Goal: Complete application form

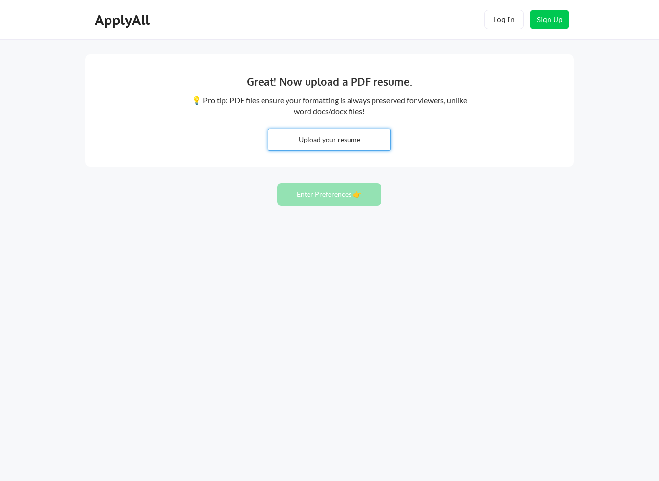
click at [325, 138] on input "file" at bounding box center [329, 139] width 122 height 21
click at [324, 133] on input "file" at bounding box center [329, 139] width 122 height 21
type input "C:\fakepath\[PERSON_NAME] Comms Resume 25-26 (1).pdf"
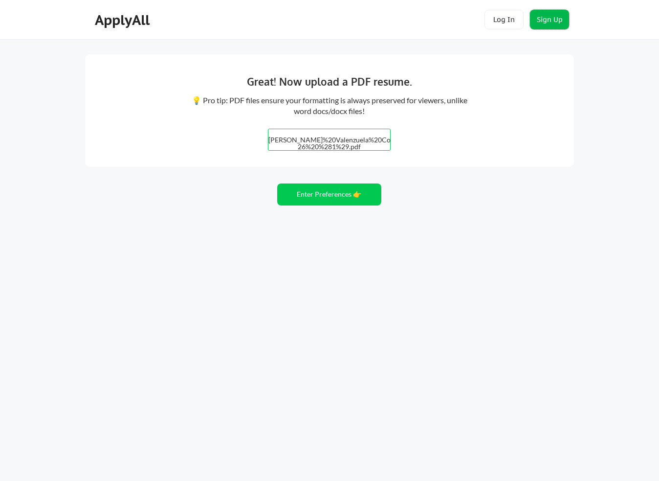
click at [557, 19] on button "Sign Up" at bounding box center [549, 20] width 39 height 20
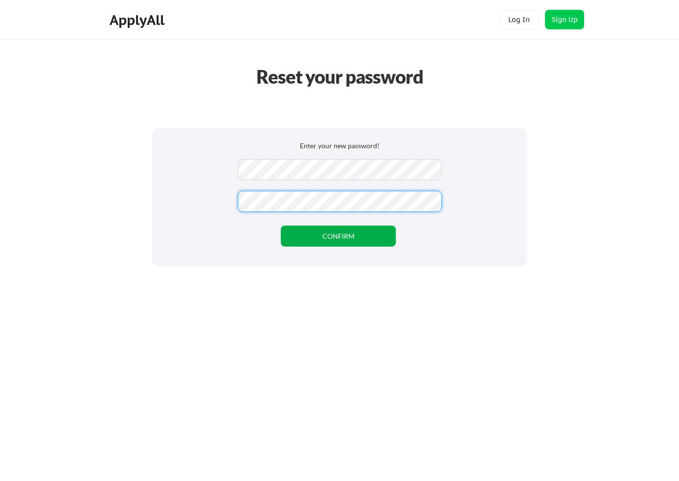
click at [343, 236] on button "CONFIRM" at bounding box center [338, 235] width 115 height 21
click at [316, 234] on button "CONFIRM" at bounding box center [338, 235] width 115 height 21
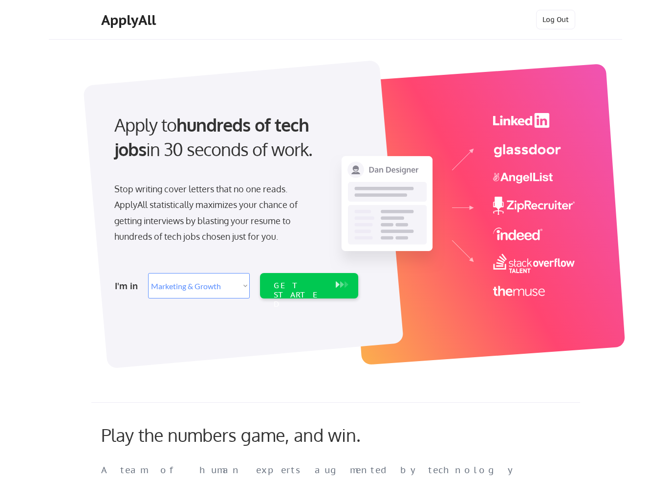
select select ""marketing___comms""
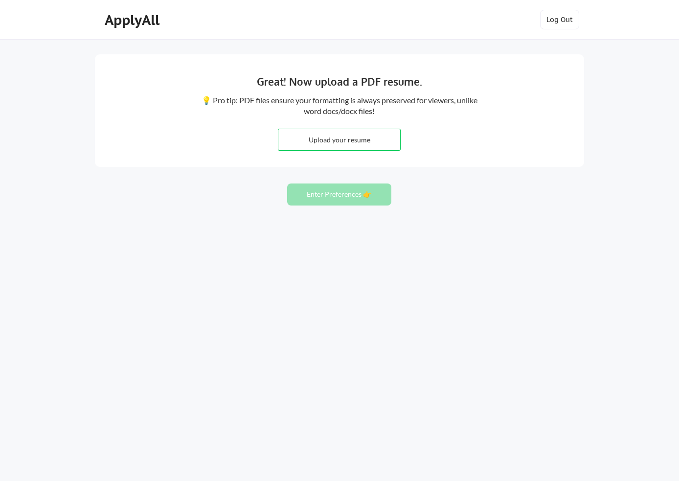
click at [317, 134] on input "file" at bounding box center [339, 139] width 122 height 21
type input "C:\fakepath\Candace Valenzuela Comms Resume 25-26 (1).pdf"
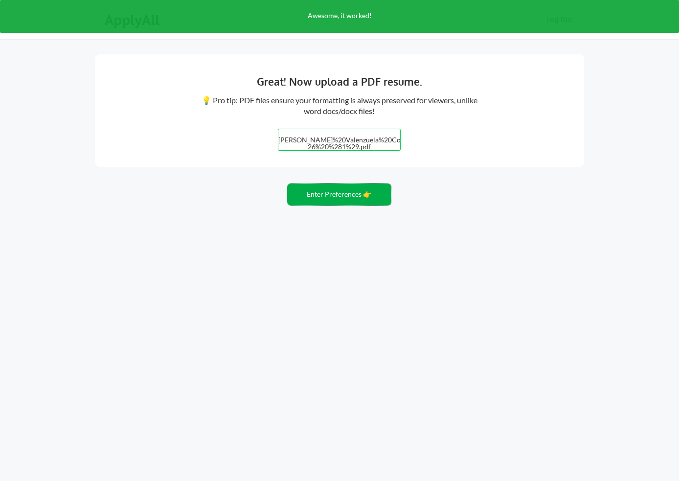
click at [338, 187] on button "Enter Preferences 👉" at bounding box center [339, 194] width 104 height 22
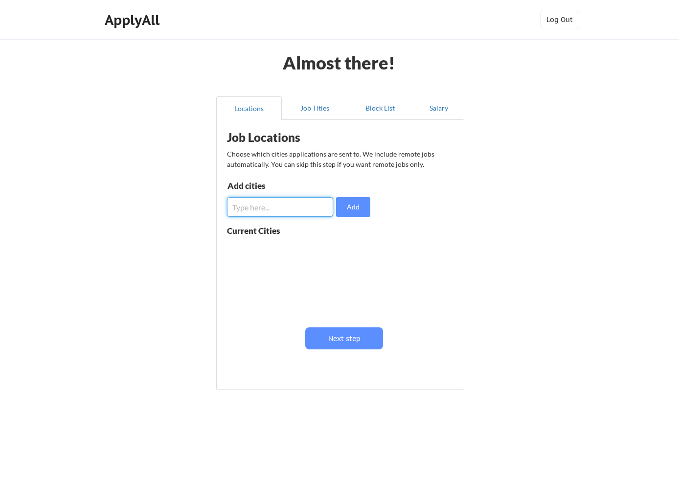
click at [298, 207] on input "input" at bounding box center [280, 207] width 106 height 20
drag, startPoint x: 274, startPoint y: 206, endPoint x: 216, endPoint y: 211, distance: 58.3
click at [216, 211] on div "Job Locations Choose which cities applications are sent to. We include remote j…" at bounding box center [340, 254] width 248 height 270
type input "Denver"
click at [350, 215] on button "Add" at bounding box center [353, 207] width 34 height 20
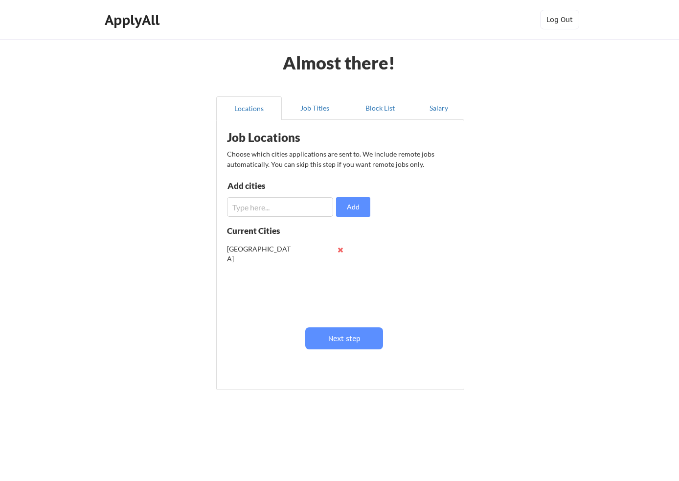
click at [270, 210] on input "input" at bounding box center [280, 207] width 106 height 20
type input "Thornton"
click at [345, 209] on button "Add" at bounding box center [353, 207] width 34 height 20
click at [268, 202] on input "input" at bounding box center [280, 207] width 106 height 20
type input "Louisville"
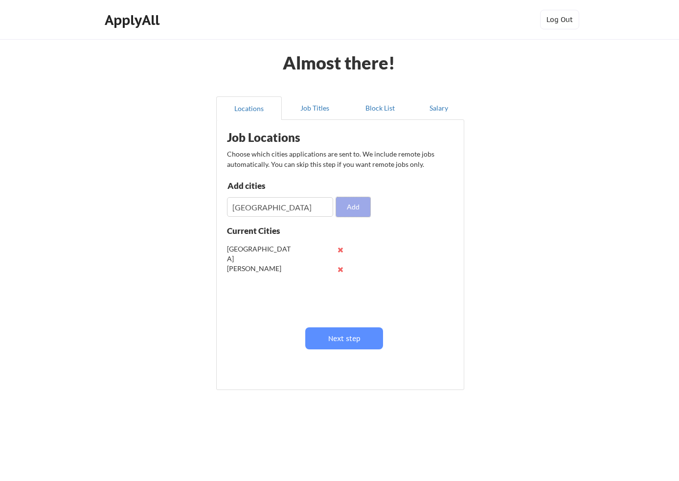
click at [357, 210] on button "Add" at bounding box center [353, 207] width 34 height 20
click at [254, 201] on input "input" at bounding box center [280, 207] width 106 height 20
type input "Centennial"
click at [351, 217] on div "Job Locations Choose which cities applications are sent to. We include remote j…" at bounding box center [341, 251] width 241 height 253
click at [353, 205] on button "Add" at bounding box center [353, 207] width 34 height 20
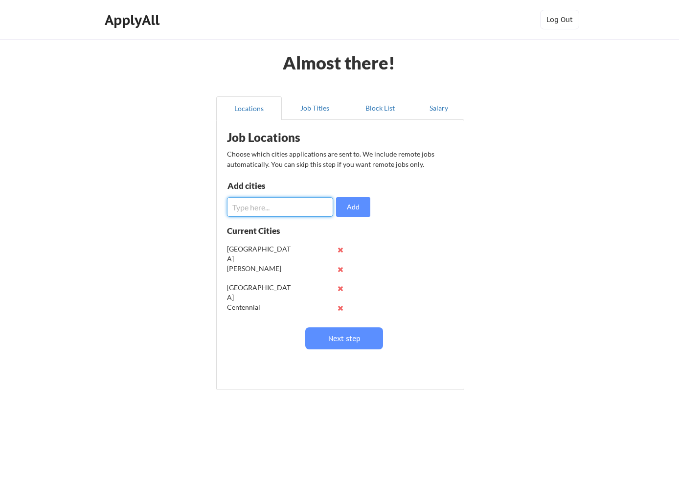
click at [278, 211] on input "input" at bounding box center [280, 207] width 106 height 20
type input "Englewood"
click at [354, 201] on button "Add" at bounding box center [353, 207] width 34 height 20
click at [285, 201] on input "input" at bounding box center [280, 207] width 106 height 20
type input "Littleton"
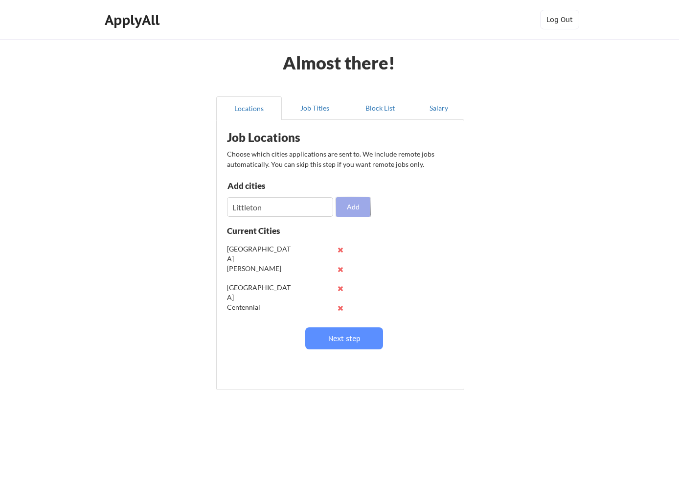
click at [350, 214] on button "Add" at bounding box center [353, 207] width 34 height 20
click at [296, 208] on input "input" at bounding box center [280, 207] width 106 height 20
type input "Golden"
click at [354, 212] on button "Add" at bounding box center [353, 207] width 34 height 20
click at [286, 209] on input "input" at bounding box center [280, 207] width 106 height 20
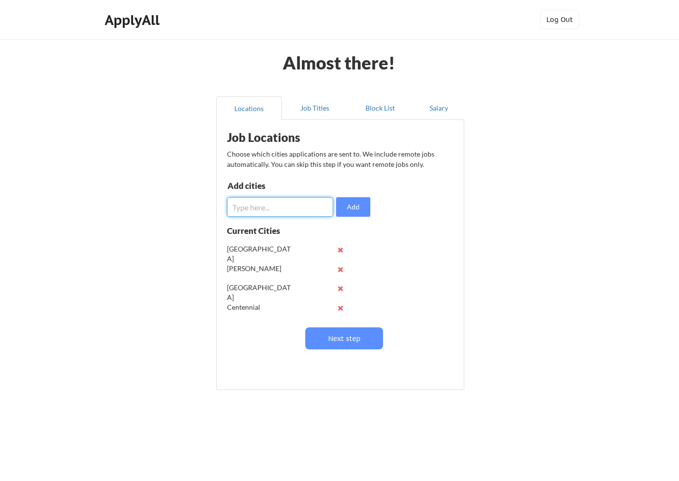
click at [261, 209] on input "input" at bounding box center [280, 207] width 106 height 20
type input "Lakewood"
click at [358, 208] on button "Add" at bounding box center [353, 207] width 34 height 20
click at [280, 206] on input "input" at bounding box center [280, 207] width 106 height 20
type input "Westminster"
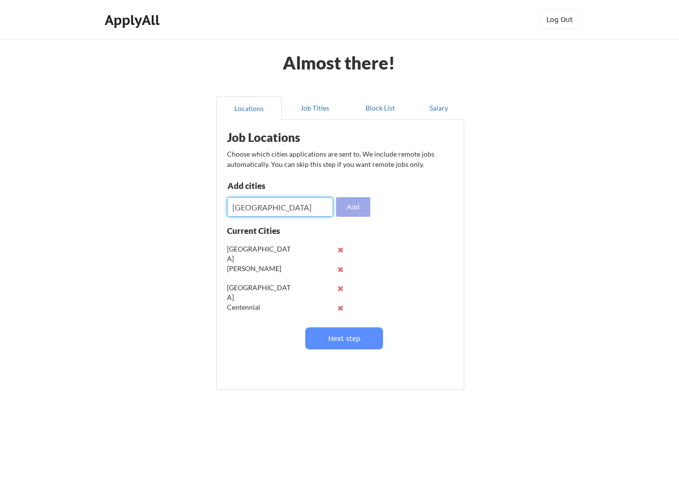
click at [364, 210] on button "Add" at bounding box center [353, 207] width 34 height 20
click at [280, 209] on input "input" at bounding box center [280, 207] width 106 height 20
type input "Broomfield"
click at [357, 209] on button "Add" at bounding box center [353, 207] width 34 height 20
click at [271, 205] on input "input" at bounding box center [280, 207] width 106 height 20
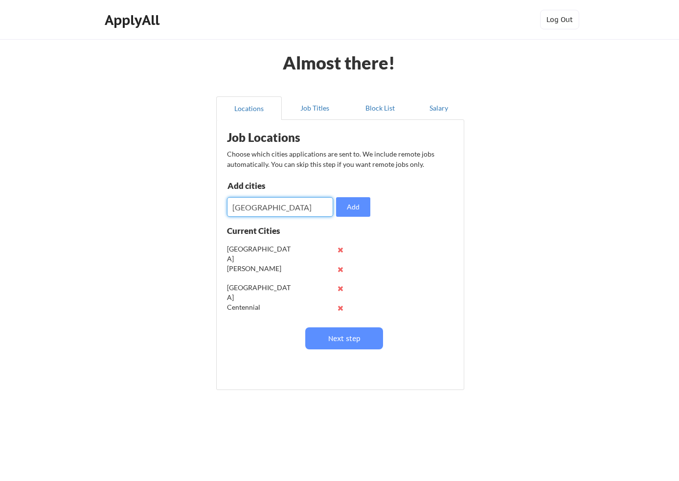
type input "Brighton"
click at [350, 204] on button "Add" at bounding box center [353, 207] width 34 height 20
click at [302, 206] on input "input" at bounding box center [280, 207] width 106 height 20
type input "Arvada"
click at [389, 212] on div "Job Locations Choose which cities applications are sent to. We include remote j…" at bounding box center [341, 251] width 241 height 253
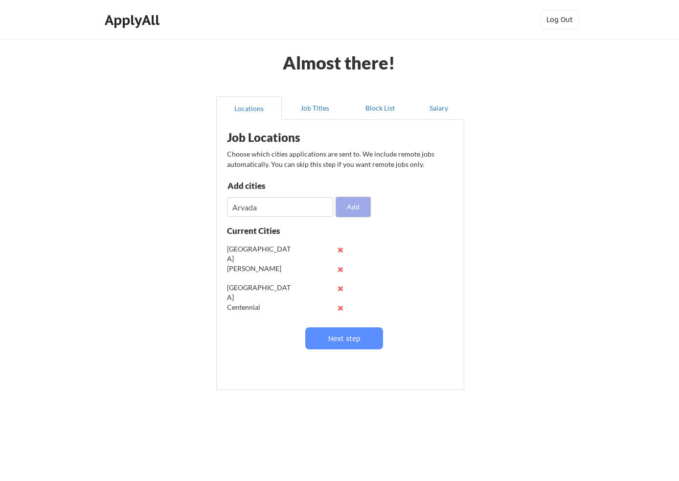
click at [357, 209] on button "Add" at bounding box center [353, 207] width 34 height 20
click at [279, 208] on input "input" at bounding box center [280, 207] width 106 height 20
type input "Wheat Ridge"
click at [361, 209] on button "Add" at bounding box center [353, 207] width 34 height 20
click at [301, 200] on input "input" at bounding box center [280, 207] width 106 height 20
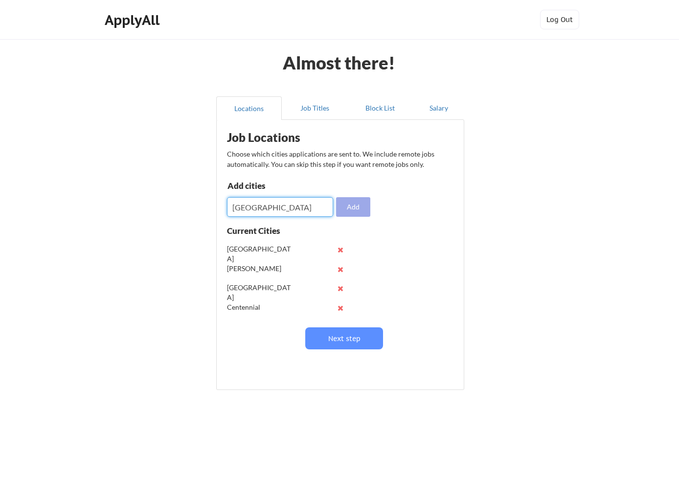
type input "Highlands Ranch"
click at [358, 209] on button "Add" at bounding box center [353, 207] width 34 height 20
click at [296, 207] on input "input" at bounding box center [280, 207] width 106 height 20
type input "Lone Tree"
click at [352, 207] on button "Add" at bounding box center [353, 207] width 34 height 20
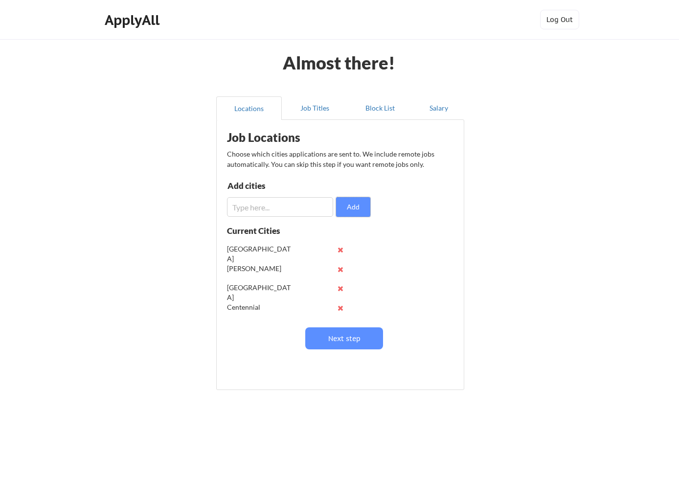
click at [274, 213] on input "input" at bounding box center [280, 207] width 106 height 20
type input "Aurora"
click at [350, 208] on button "Add" at bounding box center [353, 207] width 34 height 20
click at [282, 212] on input "input" at bounding box center [280, 207] width 106 height 20
type input "Commerce City"
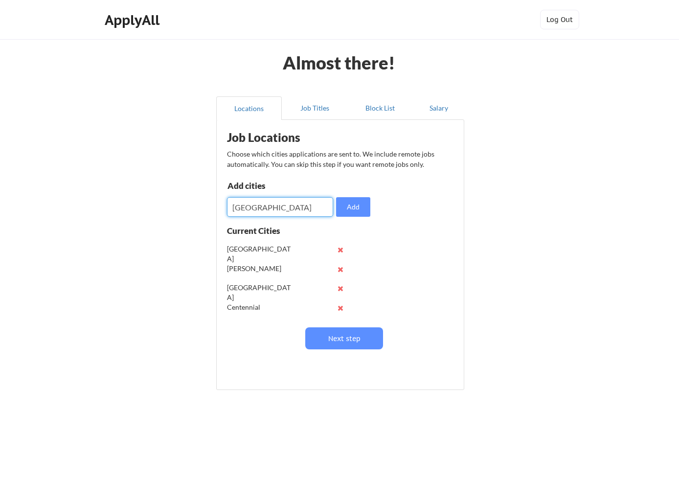
click at [336, 203] on button "Add" at bounding box center [353, 207] width 34 height 20
click at [264, 205] on input "input" at bounding box center [280, 207] width 106 height 20
type input "Stapleton"
click at [358, 213] on button "Add" at bounding box center [353, 207] width 34 height 20
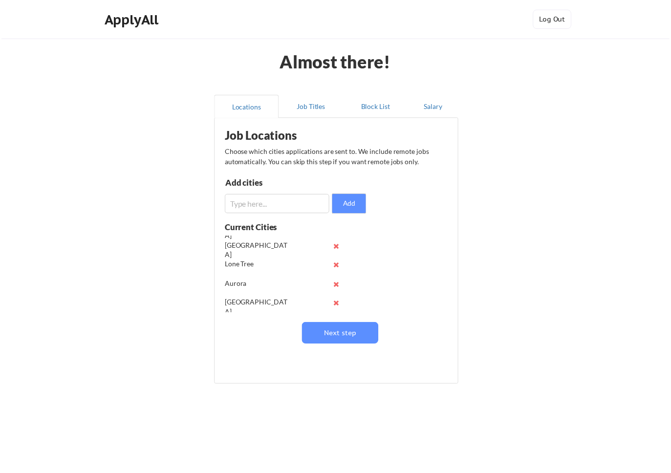
scroll to position [270, 0]
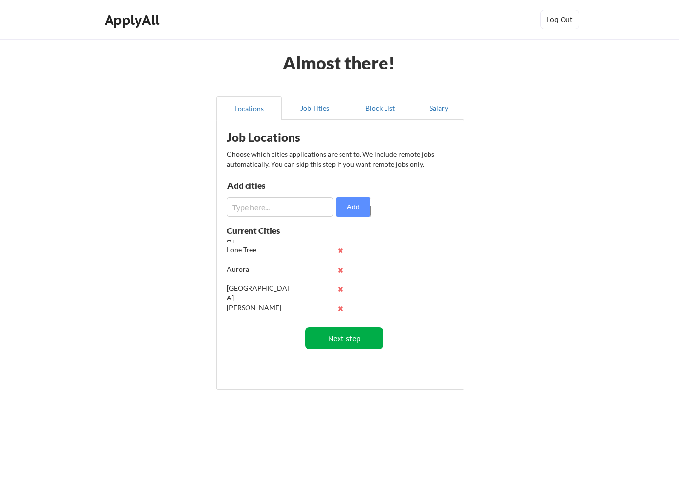
click at [351, 334] on button "Next step" at bounding box center [344, 338] width 78 height 22
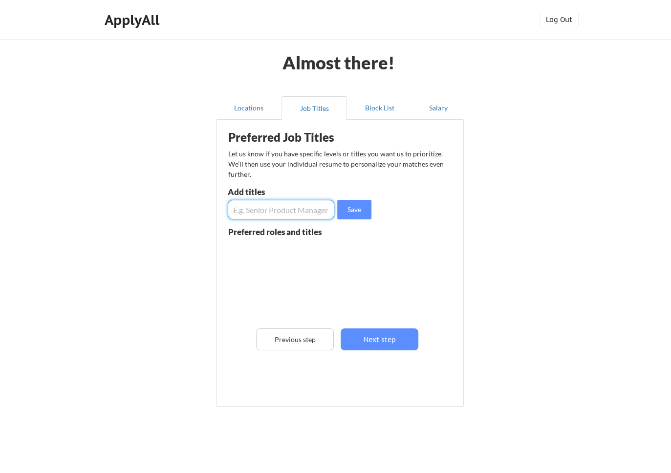
click at [302, 209] on input "input" at bounding box center [281, 210] width 107 height 20
type input "Product Manager"
click at [356, 209] on button "Save" at bounding box center [354, 210] width 34 height 20
click at [270, 213] on input "input" at bounding box center [281, 210] width 107 height 20
type input "Communications Specialist"
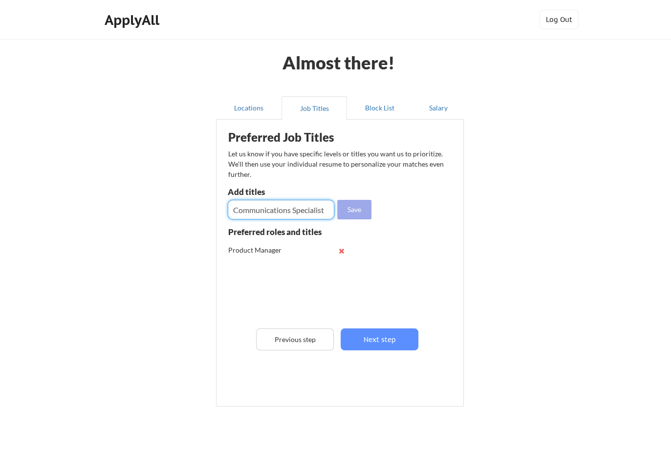
click at [359, 215] on button "Save" at bounding box center [354, 210] width 34 height 20
click at [313, 207] on input "input" at bounding box center [281, 210] width 107 height 20
type input "Marketing Lead"
click at [344, 211] on button "Save" at bounding box center [354, 210] width 34 height 20
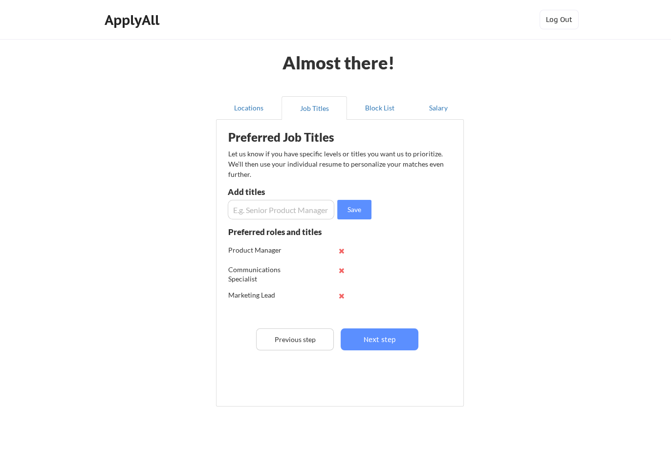
click at [299, 212] on input "input" at bounding box center [281, 210] width 107 height 20
paste input "Senior Communications Manager"
type input "Senior Communications Manager"
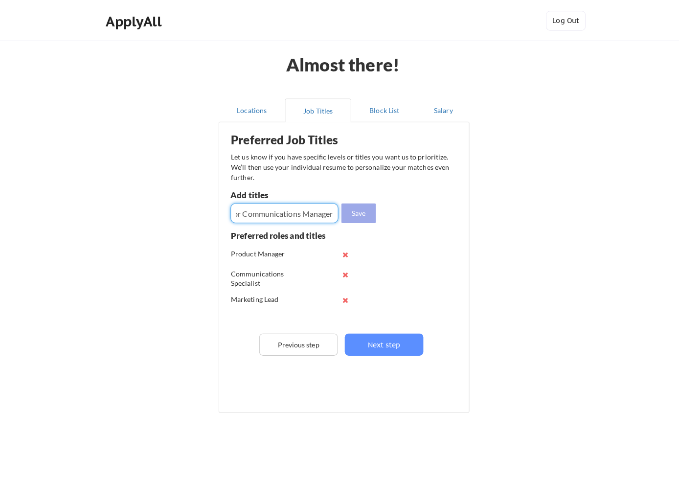
scroll to position [0, 0]
click at [350, 215] on button "Save" at bounding box center [354, 210] width 34 height 20
click at [306, 215] on input "input" at bounding box center [281, 210] width 107 height 20
type input "Product Manager"
click at [353, 214] on button "Save" at bounding box center [354, 210] width 34 height 20
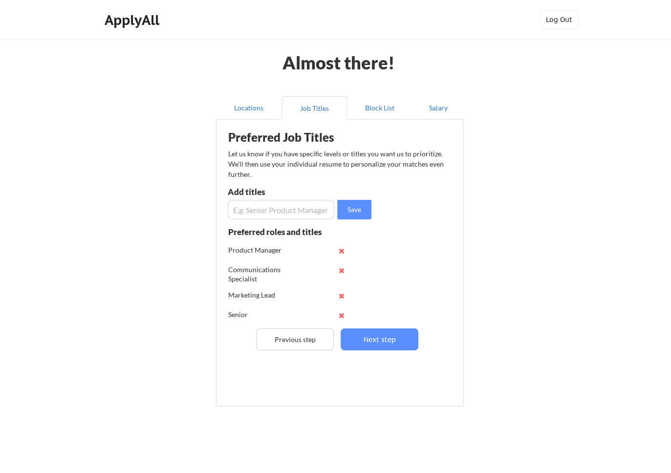
click at [241, 209] on input "input" at bounding box center [281, 210] width 107 height 20
type input "Communications"
click at [359, 210] on button "Save" at bounding box center [354, 210] width 34 height 20
click at [305, 211] on input "input" at bounding box center [281, 210] width 107 height 20
type input "Onboarding"
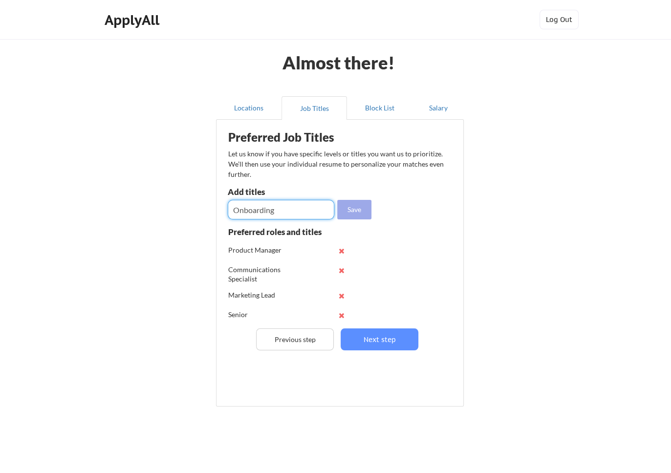
click at [350, 204] on button "Save" at bounding box center [354, 210] width 34 height 20
click at [301, 214] on input "input" at bounding box center [281, 210] width 107 height 20
type input "P"
type input "Onboarding Specialist"
click at [358, 203] on button "Save" at bounding box center [354, 210] width 34 height 20
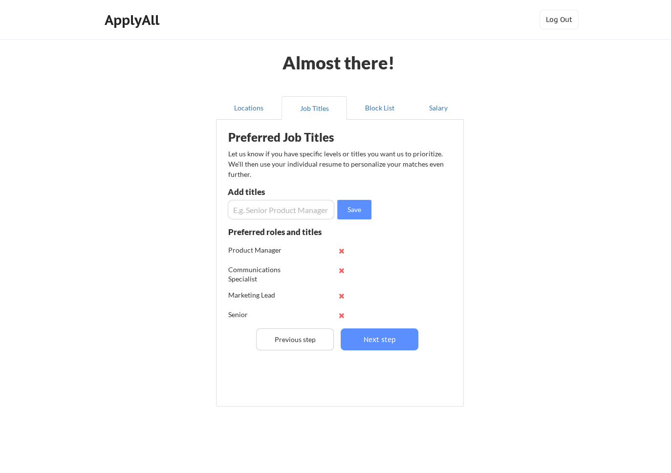
click at [304, 208] on input "input" at bounding box center [281, 210] width 107 height 20
type input "Program Manager"
click at [358, 206] on button "Save" at bounding box center [354, 210] width 34 height 20
click at [372, 336] on button "Next step" at bounding box center [380, 339] width 78 height 22
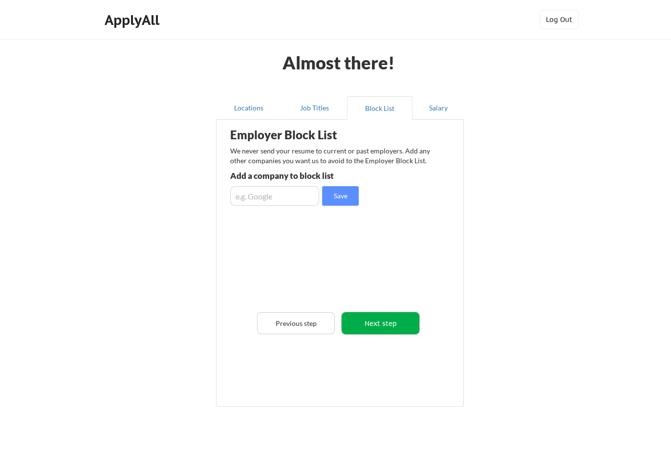
click at [381, 318] on button "Next step" at bounding box center [381, 323] width 78 height 22
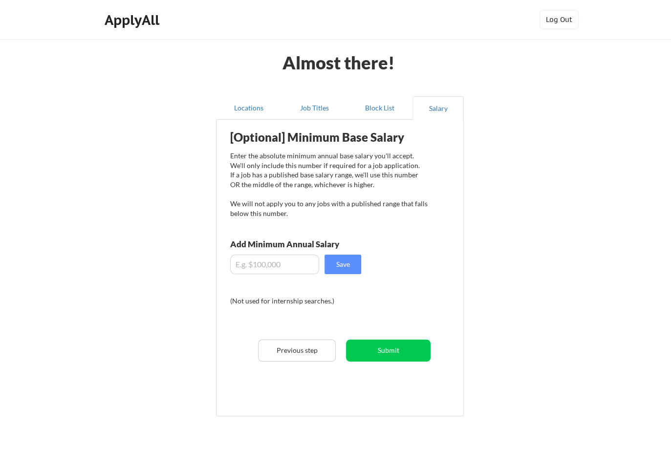
click at [287, 262] on input "input" at bounding box center [274, 265] width 89 height 20
click at [284, 264] on input "input" at bounding box center [274, 265] width 89 height 20
drag, startPoint x: 249, startPoint y: 264, endPoint x: 241, endPoint y: 265, distance: 8.4
click at [241, 265] on input "input" at bounding box center [274, 265] width 89 height 20
type input "$88,000"
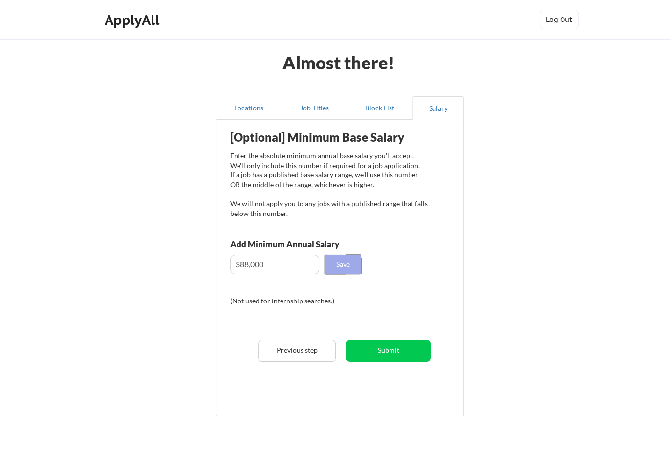
click at [354, 260] on button "Save" at bounding box center [343, 265] width 37 height 20
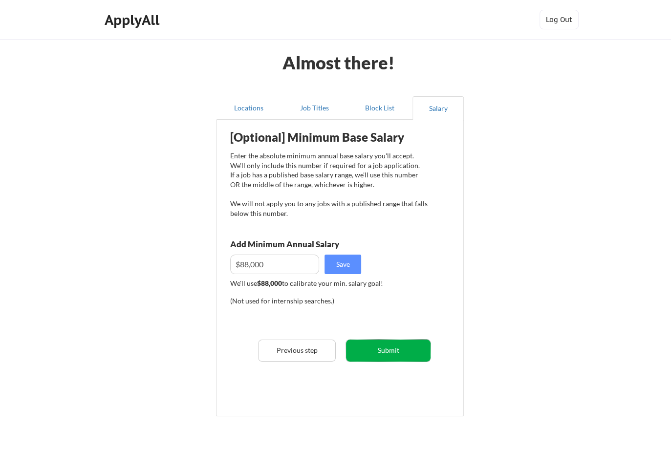
click at [407, 347] on button "Submit" at bounding box center [388, 351] width 85 height 22
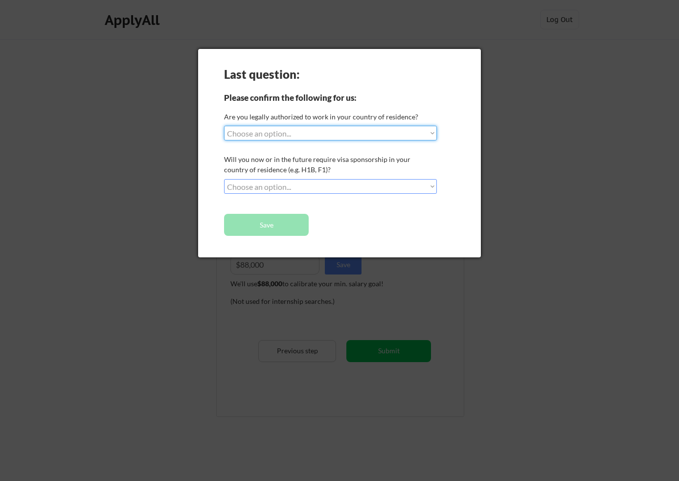
click at [426, 134] on select "Choose an option... Yes, I am a US Citizen Yes, I am a Canadian Citizen Yes, I …" at bounding box center [330, 133] width 213 height 15
select select ""yes__i_am_a_us_citizen""
click at [224, 126] on select "Choose an option... Yes, I am a US Citizen Yes, I am a Canadian Citizen Yes, I …" at bounding box center [330, 133] width 213 height 15
click at [278, 189] on select "Choose an option... No, I will not need sponsorship Yes, I will need sponsorship" at bounding box center [330, 186] width 213 height 15
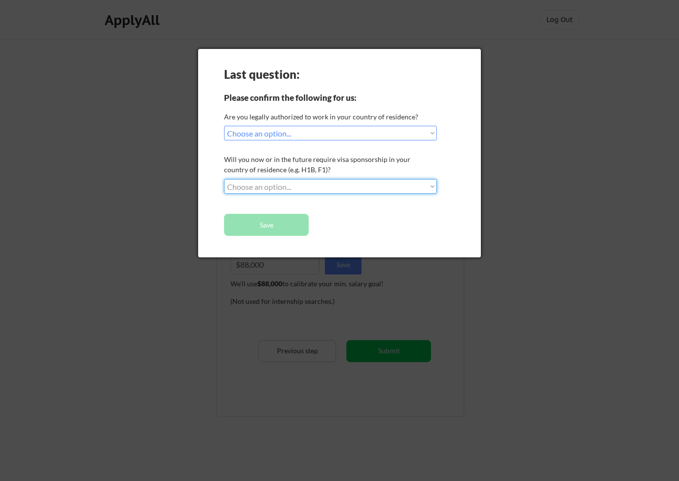
select select ""no__i_will_not_need_sponsorship""
click at [224, 179] on select "Choose an option... No, I will not need sponsorship Yes, I will need sponsorship" at bounding box center [330, 186] width 213 height 15
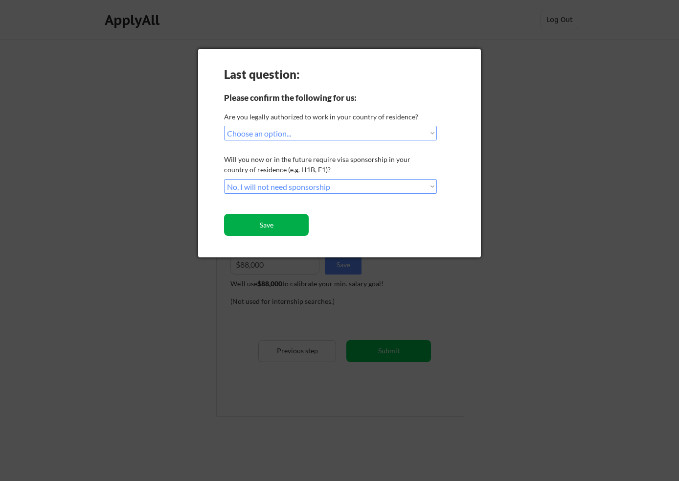
click at [274, 224] on button "Save" at bounding box center [266, 225] width 85 height 22
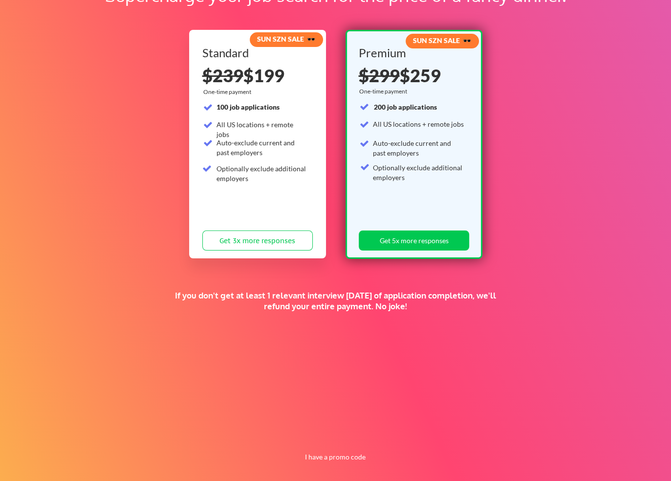
scroll to position [92, 0]
